Goal: Navigation & Orientation: Locate item on page

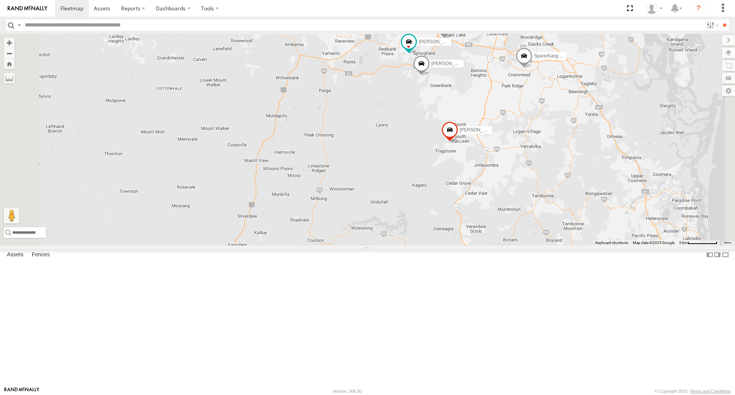
drag, startPoint x: 553, startPoint y: 117, endPoint x: 563, endPoint y: 167, distance: 50.8
click at [563, 167] on div "[PERSON_NAME] - 360NA6 NSW [PERSON_NAME] 366JK9 - Corolla [PERSON_NAME] B - Cor…" at bounding box center [367, 139] width 735 height 211
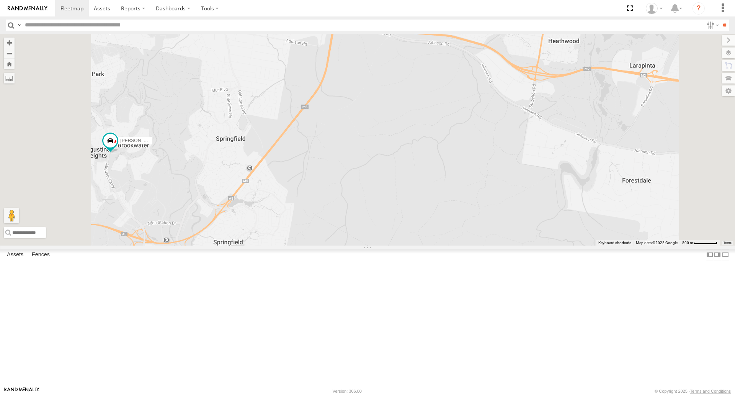
drag, startPoint x: 426, startPoint y: 110, endPoint x: 399, endPoint y: 140, distance: 39.9
click at [399, 140] on div "[PERSON_NAME] - 360NA6 NSW [PERSON_NAME] 366JK9 - Corolla [PERSON_NAME] B - Cor…" at bounding box center [367, 139] width 735 height 211
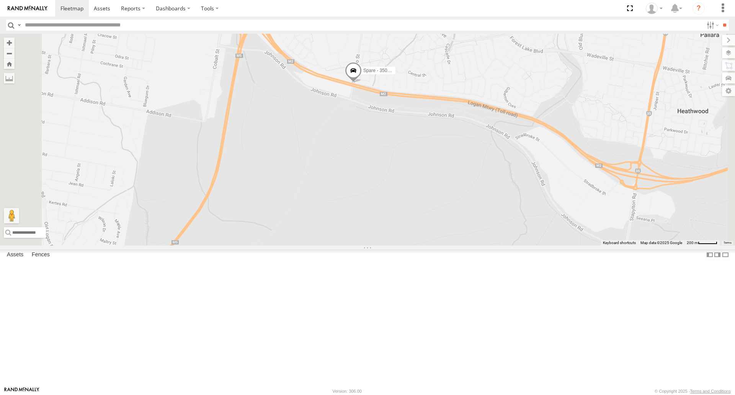
click at [362, 83] on span at bounding box center [353, 72] width 17 height 21
click at [445, 188] on div "[PERSON_NAME] - 360NA6 [GEOGRAPHIC_DATA] [PERSON_NAME] 366JK9 - Corolla [PERSON…" at bounding box center [367, 139] width 735 height 211
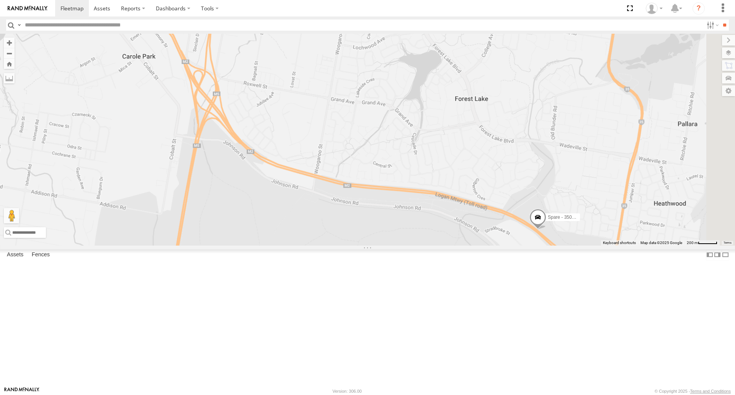
drag, startPoint x: 452, startPoint y: 173, endPoint x: 438, endPoint y: 233, distance: 61.7
click at [438, 233] on div "[PERSON_NAME] - 360NA6 NSW [PERSON_NAME] 366JK9 - Corolla [PERSON_NAME] B - Cor…" at bounding box center [367, 139] width 735 height 211
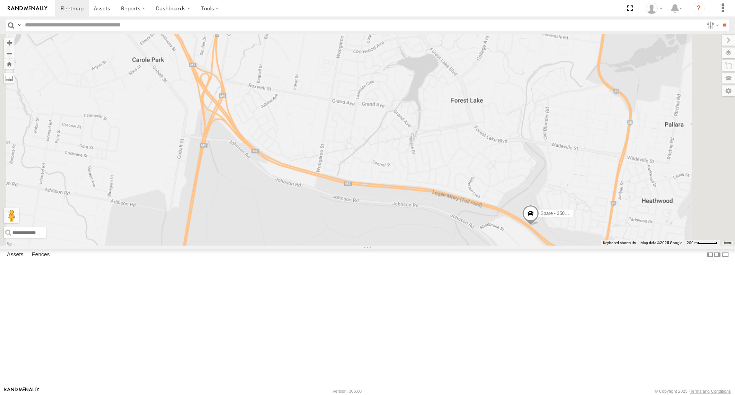
drag, startPoint x: 583, startPoint y: 251, endPoint x: 468, endPoint y: 196, distance: 127.3
click at [468, 196] on div "[PERSON_NAME] - 360NA6 NSW [PERSON_NAME] 366JK9 - Corolla [PERSON_NAME] B - Cor…" at bounding box center [367, 139] width 735 height 211
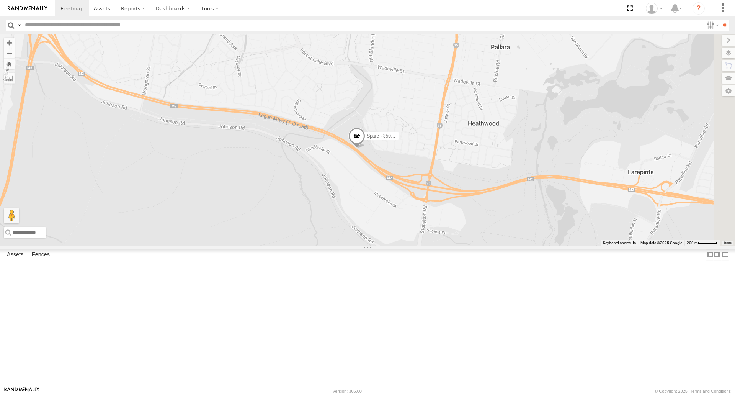
click at [365, 149] on span at bounding box center [357, 138] width 17 height 21
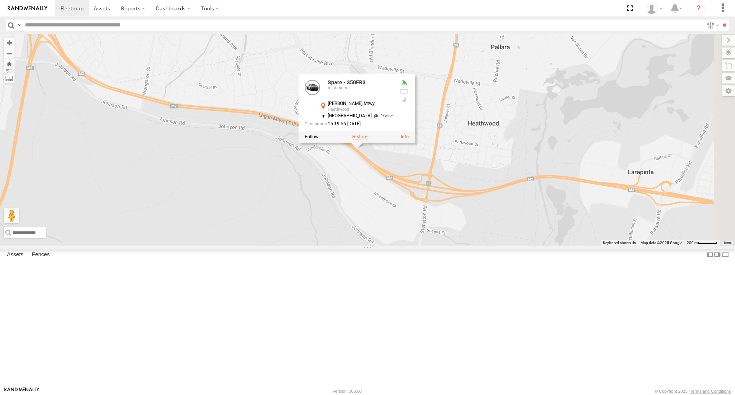
click at [367, 140] on label at bounding box center [359, 136] width 15 height 5
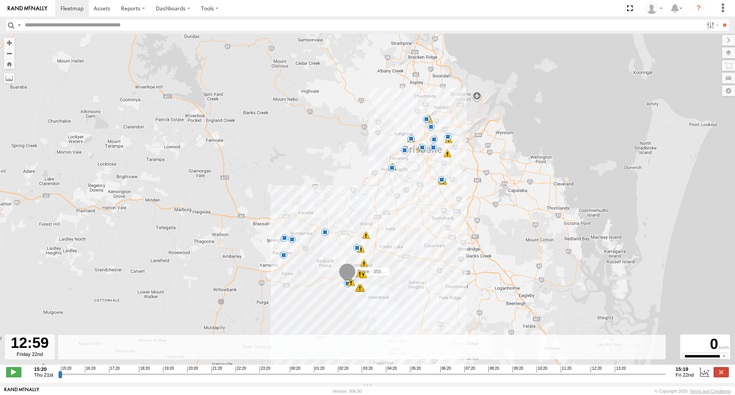
drag, startPoint x: 82, startPoint y: 378, endPoint x: 604, endPoint y: 368, distance: 521.3
click at [604, 370] on input "range" at bounding box center [362, 373] width 608 height 7
click at [348, 286] on span at bounding box center [351, 282] width 8 height 8
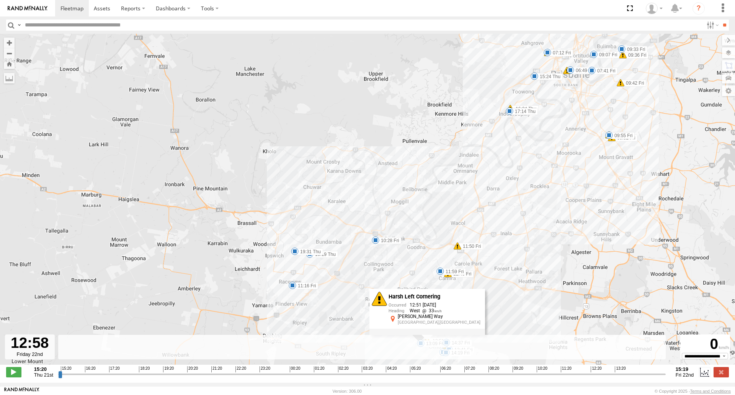
drag, startPoint x: 338, startPoint y: 253, endPoint x: 329, endPoint y: 220, distance: 34.3
click at [329, 220] on div "Spare - 350FB3 15:24 Thu 15:48 Thu 16:24 Thu 17:14 Thu 19:19 Thu 19:31 Thu 06:4…" at bounding box center [367, 203] width 735 height 339
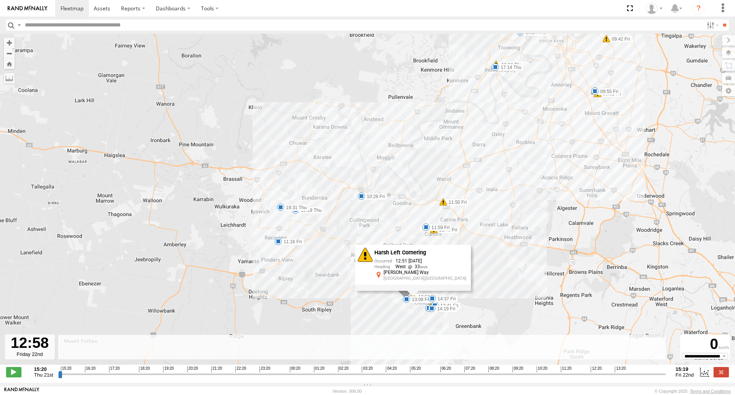
drag, startPoint x: 425, startPoint y: 227, endPoint x: 412, endPoint y: 188, distance: 41.4
click at [412, 188] on div "Spare - 350FB3 15:24 Thu 15:48 Thu 16:24 Thu 17:14 Thu 19:19 Thu 19:31 Thu 06:4…" at bounding box center [367, 203] width 735 height 339
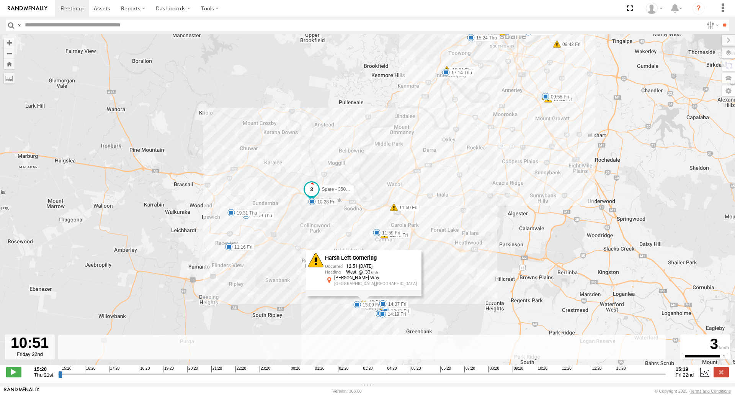
drag, startPoint x: 599, startPoint y: 379, endPoint x: 551, endPoint y: 387, distance: 48.5
type input "**********"
click at [551, 378] on input "range" at bounding box center [362, 373] width 608 height 7
